Goal: Task Accomplishment & Management: Manage account settings

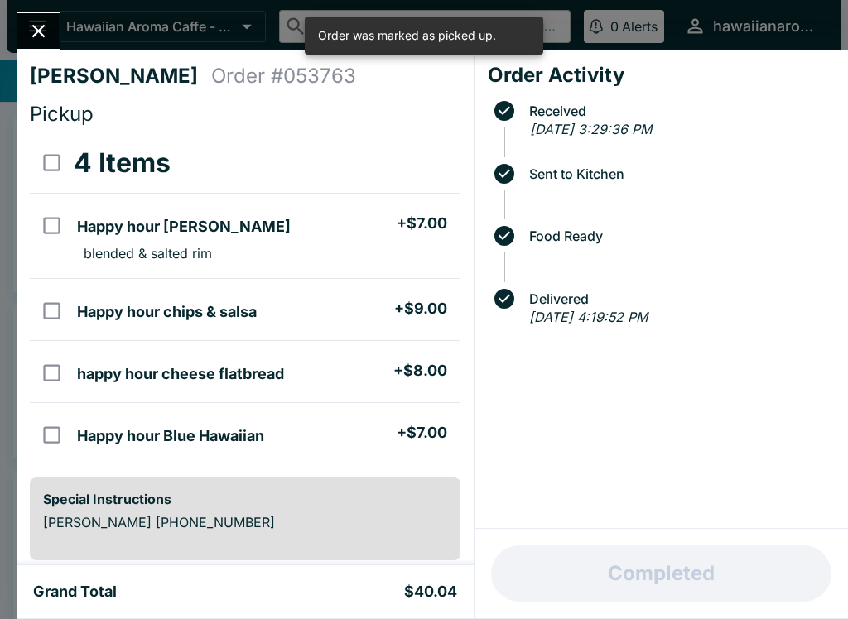
click at [49, 22] on icon "Close" at bounding box center [38, 31] width 22 height 22
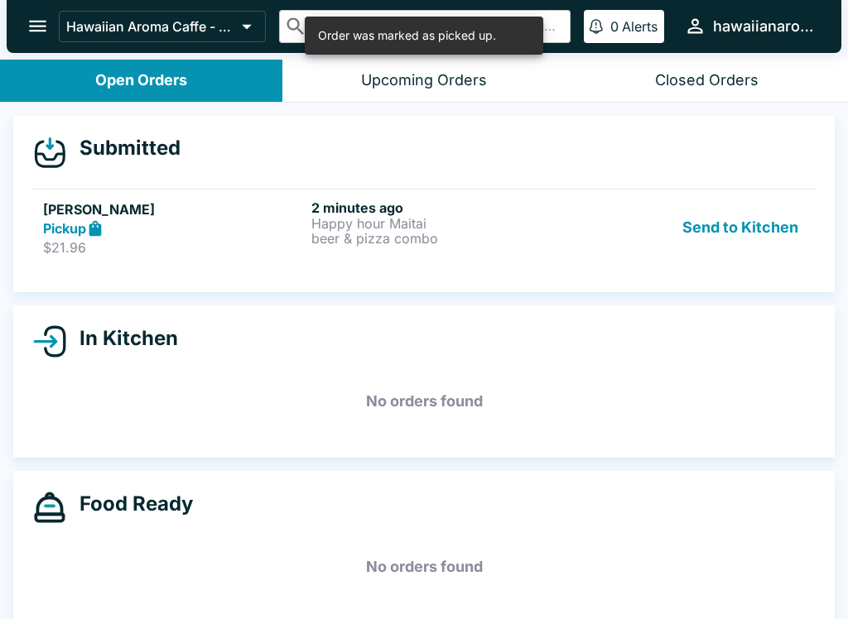
click at [344, 237] on p "beer & pizza combo" at bounding box center [442, 238] width 262 height 15
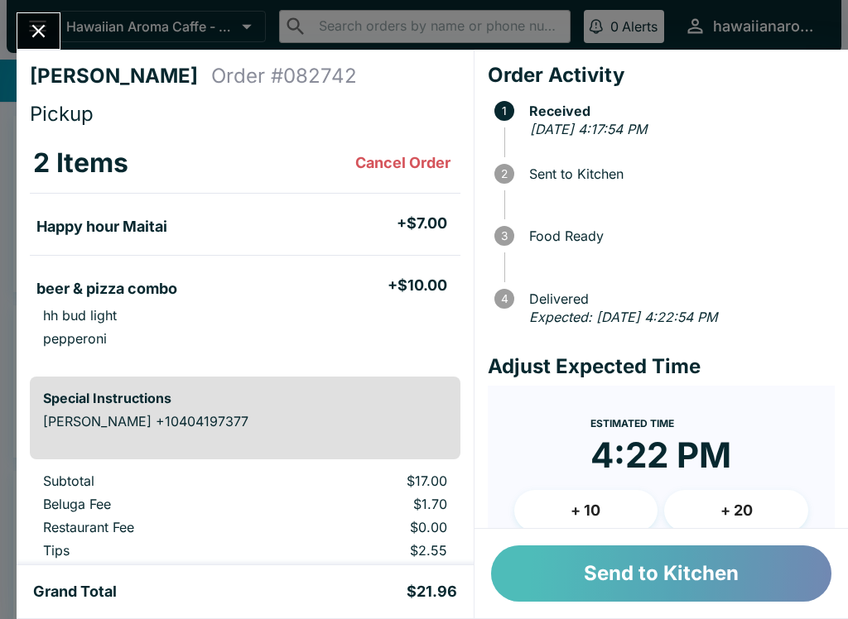
click at [585, 582] on button "Send to Kitchen" at bounding box center [661, 574] width 340 height 56
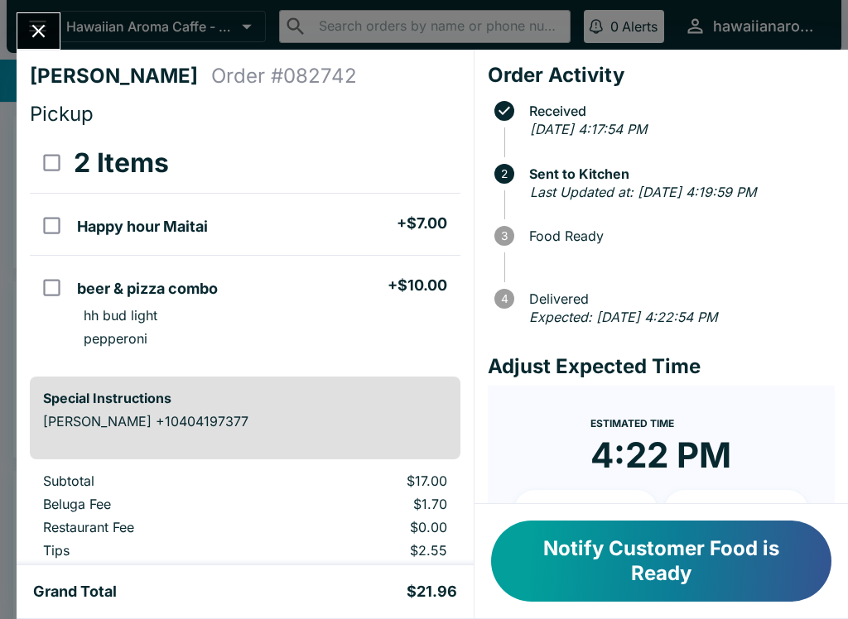
click at [590, 531] on button "Notify Customer Food is Ready" at bounding box center [661, 561] width 340 height 81
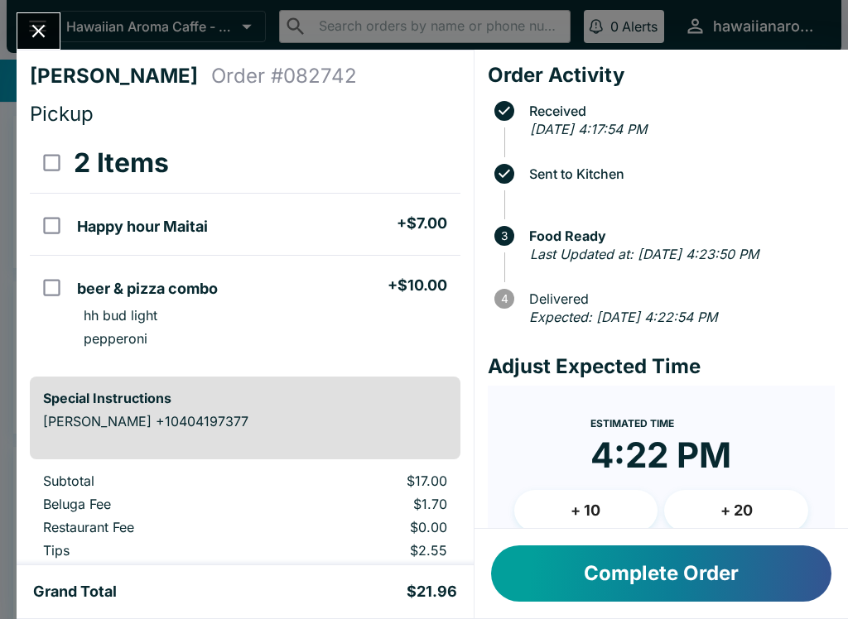
click at [682, 546] on button "Complete Order" at bounding box center [661, 574] width 340 height 56
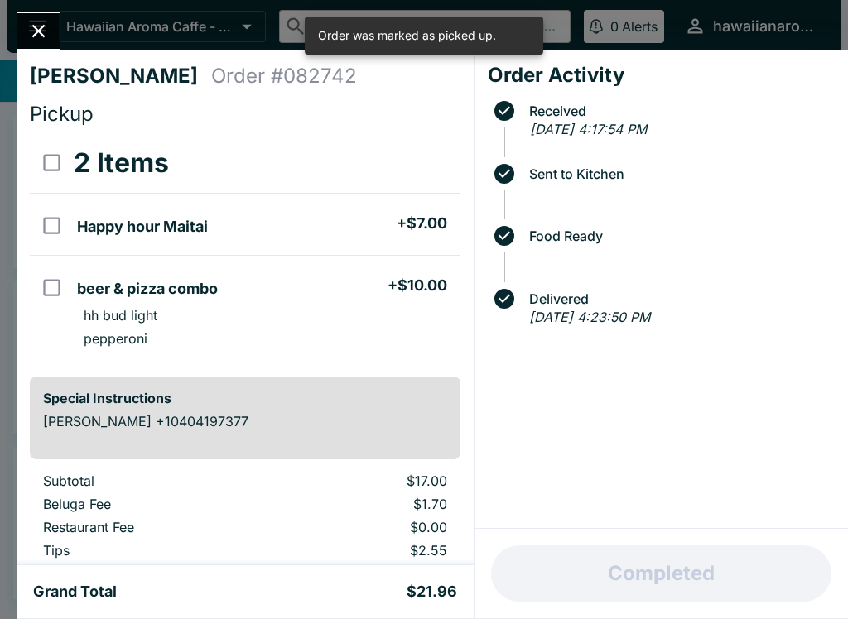
click at [682, 545] on div "Completed" at bounding box center [660, 573] width 373 height 89
click at [73, 60] on div "Rhys jones Order # 082742 Pickup 2 Items Happy hour Maitai + $7.00 beer & pizza…" at bounding box center [245, 308] width 457 height 516
click at [53, 22] on button "Close" at bounding box center [38, 31] width 42 height 36
